Goal: Information Seeking & Learning: Learn about a topic

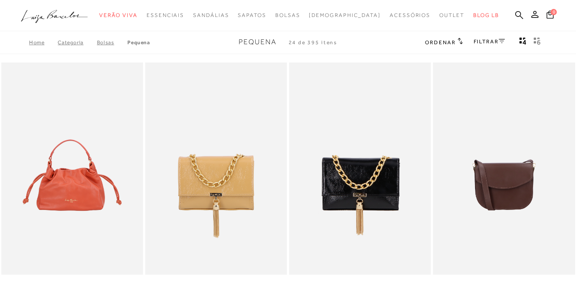
scroll to position [268, 0]
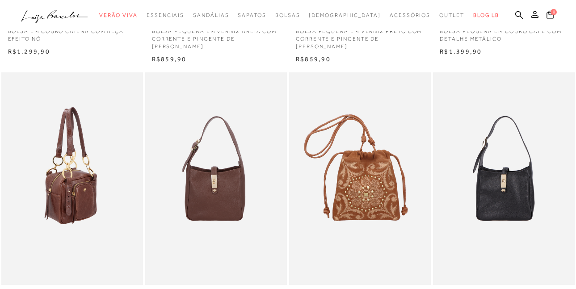
click at [67, 75] on img at bounding box center [72, 178] width 141 height 213
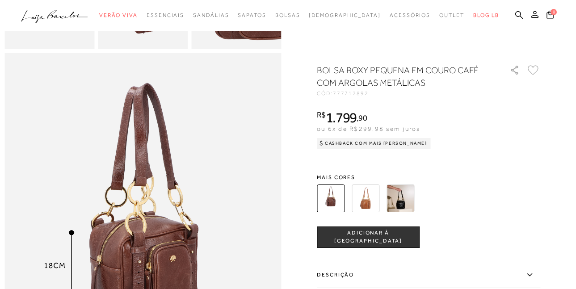
scroll to position [536, 0]
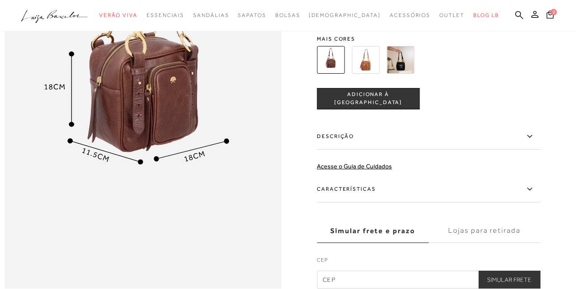
click at [395, 150] on label "Descrição" at bounding box center [428, 137] width 223 height 26
click at [0, 0] on input "Descrição" at bounding box center [0, 0] width 0 height 0
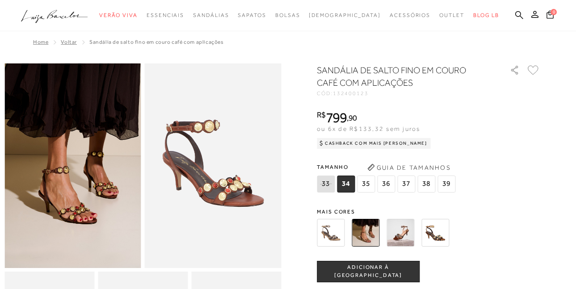
scroll to position [45, 0]
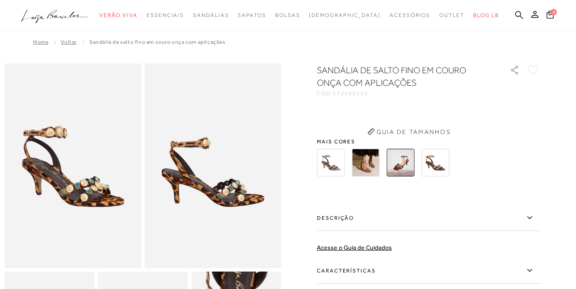
scroll to position [117, 0]
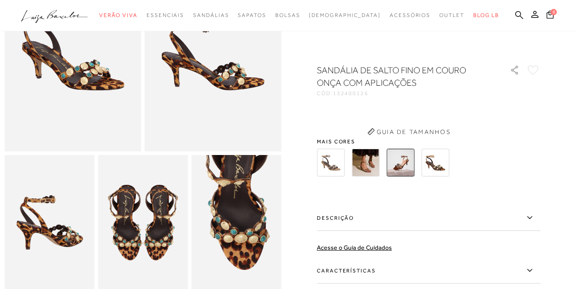
click at [440, 232] on div "Descrição Com design delicado e visual marcante, esta sandália aposta na elegân…" at bounding box center [428, 219] width 223 height 28
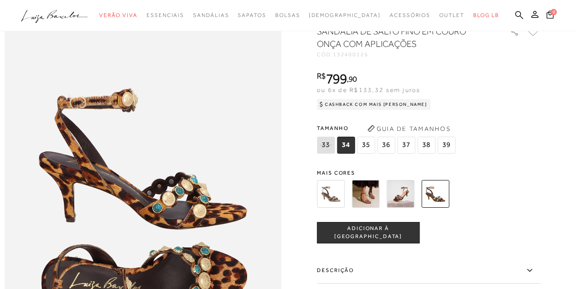
scroll to position [581, 0]
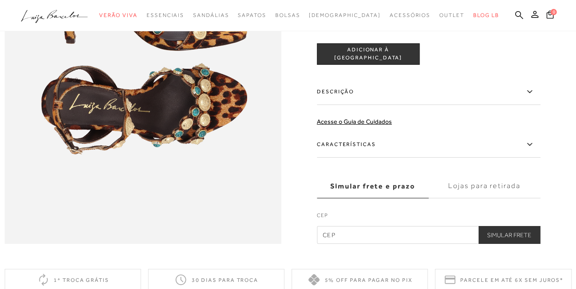
click at [397, 105] on label "Descrição" at bounding box center [428, 92] width 223 height 26
click at [0, 0] on input "Descrição" at bounding box center [0, 0] width 0 height 0
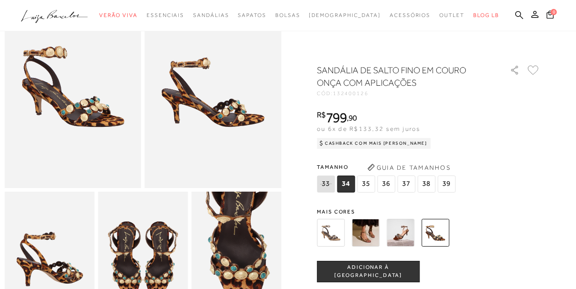
scroll to position [0, 0]
